Goal: Task Accomplishment & Management: Manage account settings

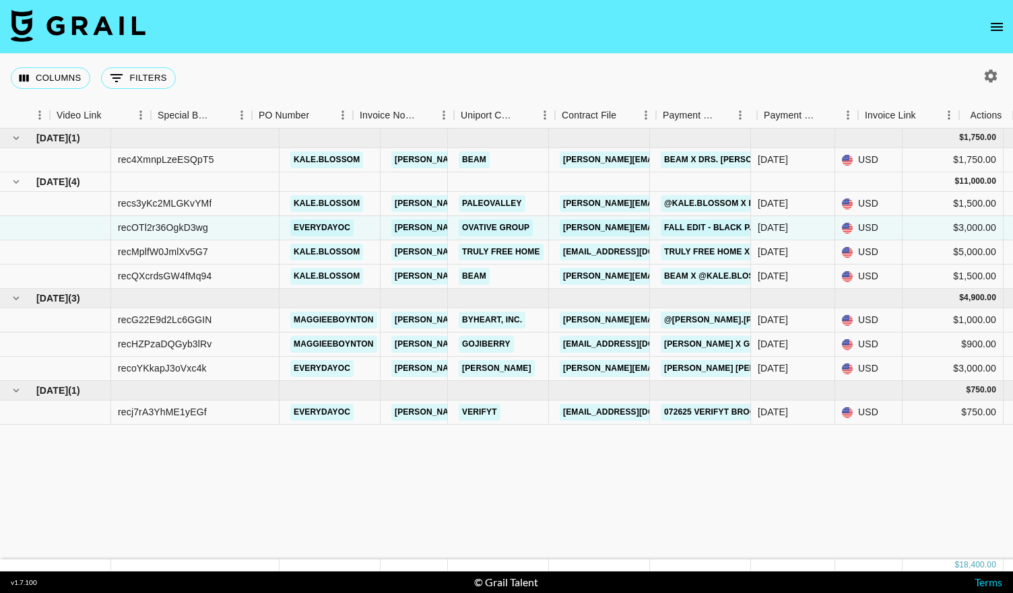
scroll to position [0, 1223]
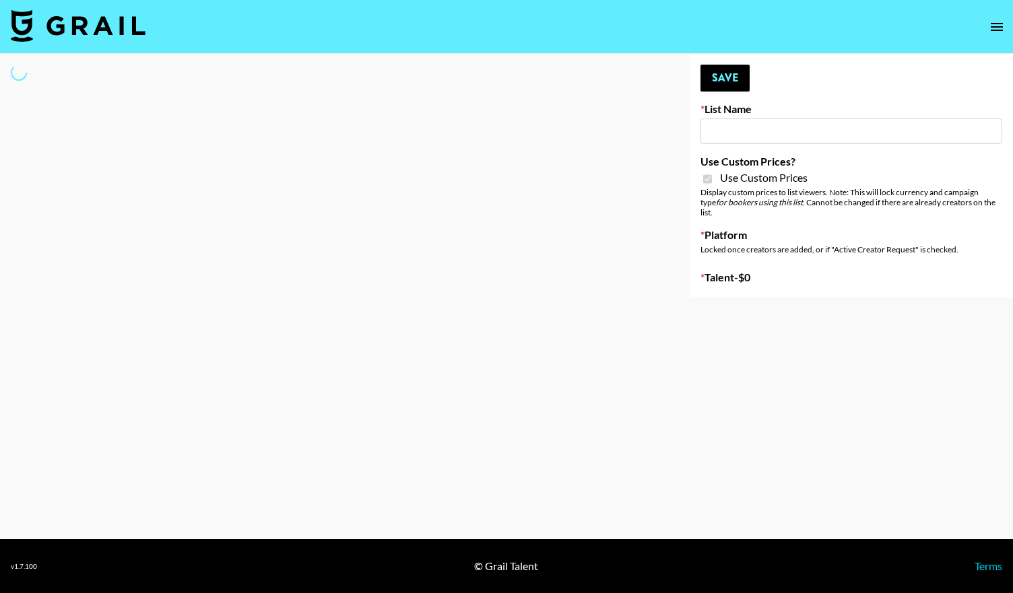
type input "Kids / Toy Accounts"
checkbox input "true"
select select "Brand"
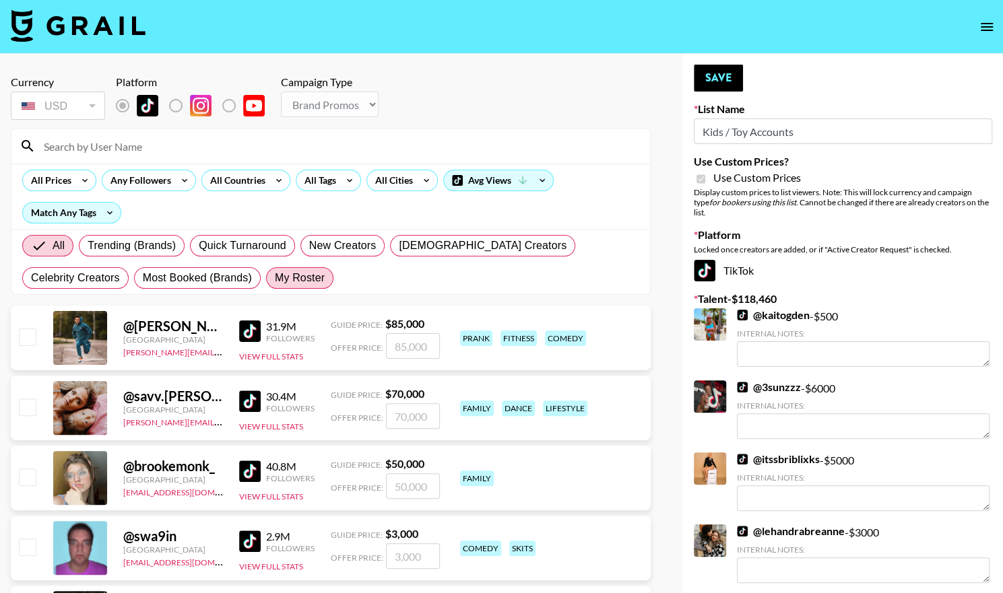
click at [275, 275] on span "My Roster" at bounding box center [300, 278] width 50 height 16
click at [275, 278] on input "My Roster" at bounding box center [275, 278] width 0 height 0
radio input "true"
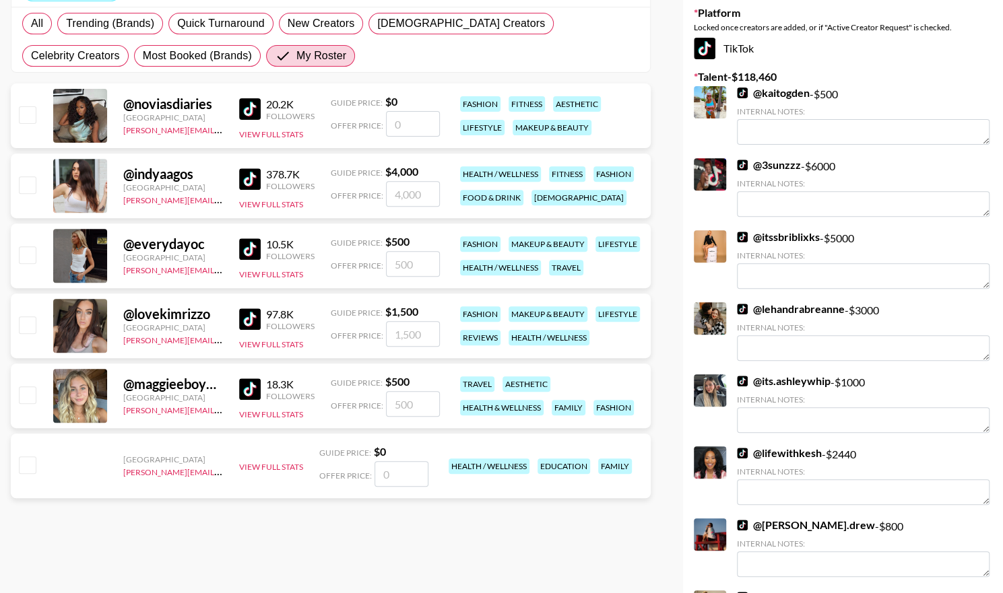
scroll to position [227, 0]
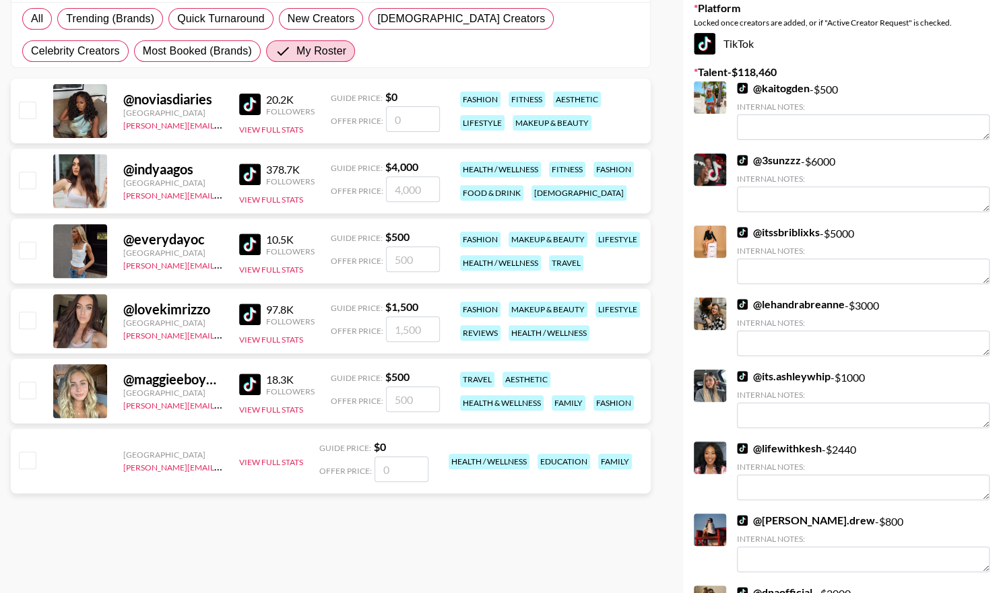
click at [27, 391] on input "checkbox" at bounding box center [27, 390] width 16 height 16
checkbox input "true"
type input "500"
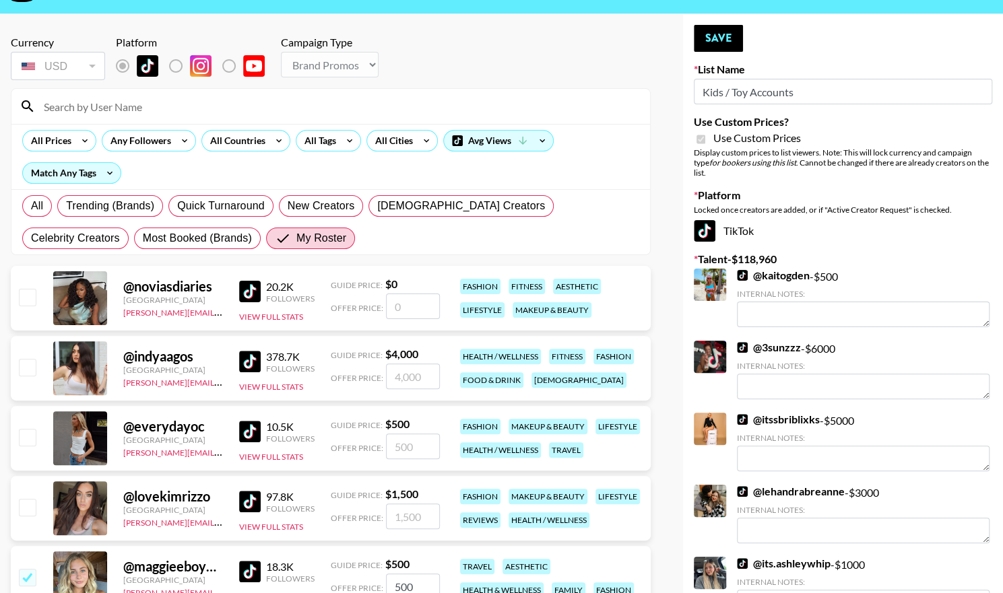
scroll to position [7, 0]
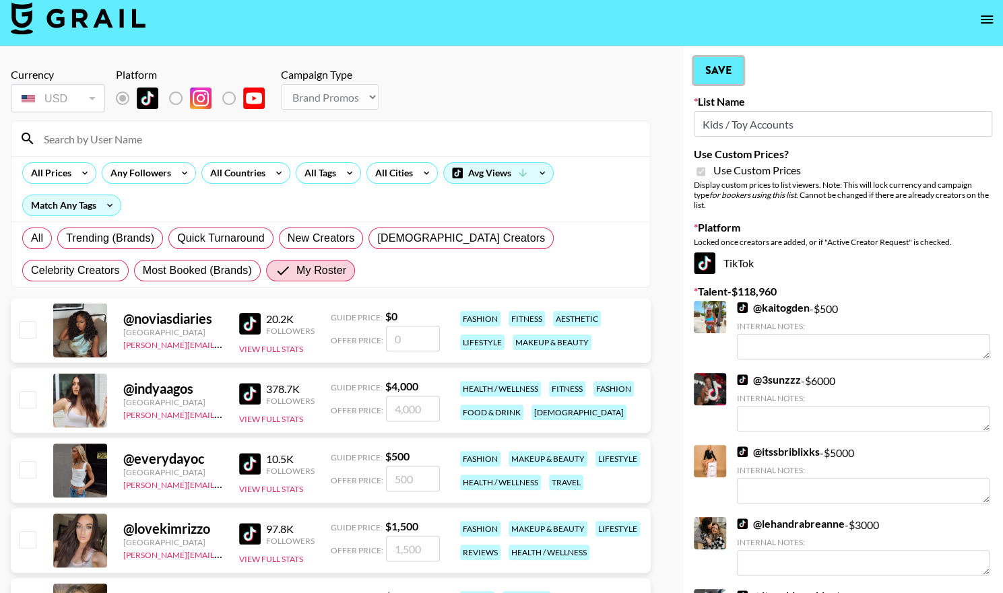
click at [714, 71] on button "Save" at bounding box center [718, 70] width 49 height 27
